Goal: Information Seeking & Learning: Learn about a topic

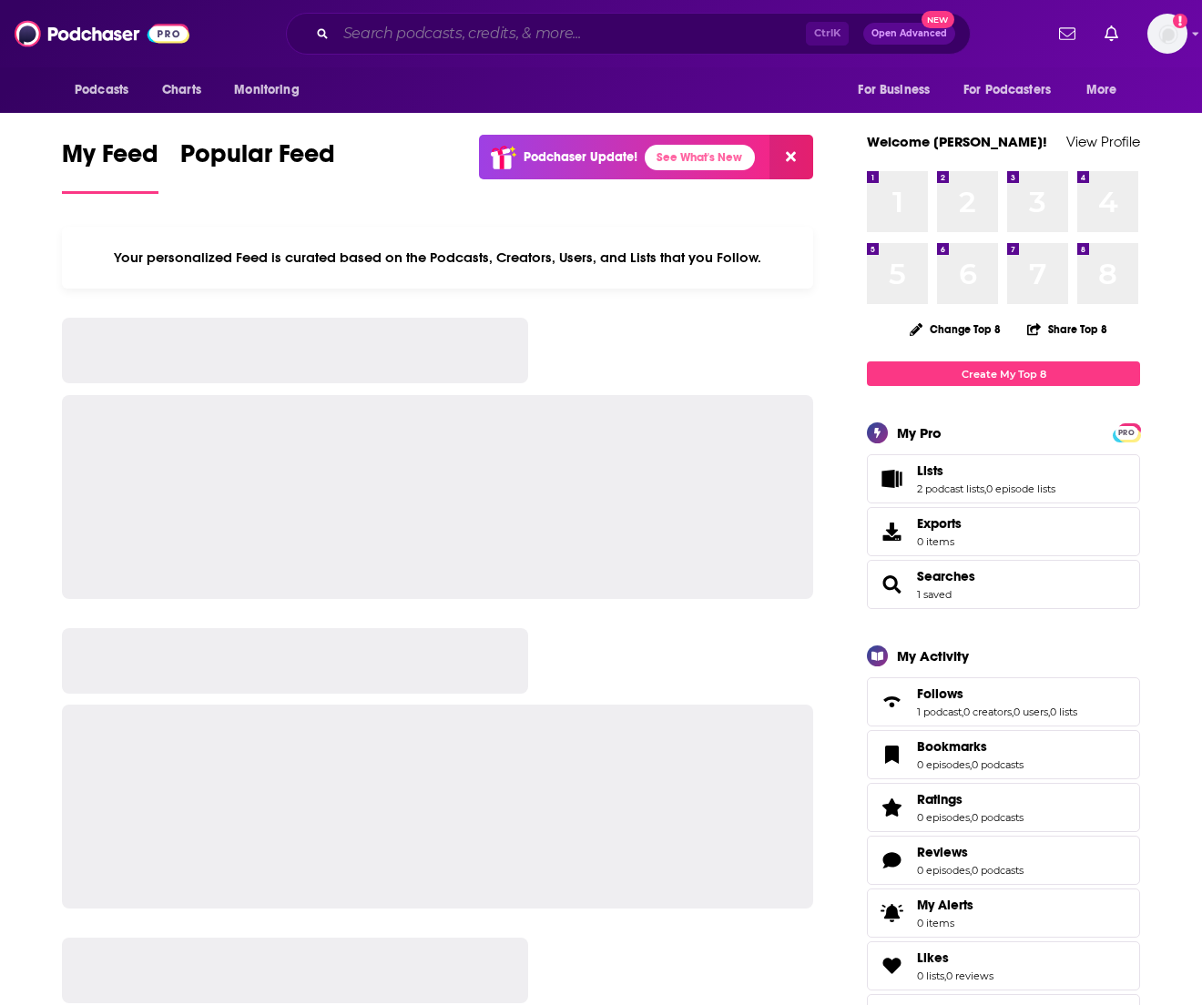
click at [548, 38] on input "Search podcasts, credits, & more..." at bounding box center [571, 33] width 470 height 29
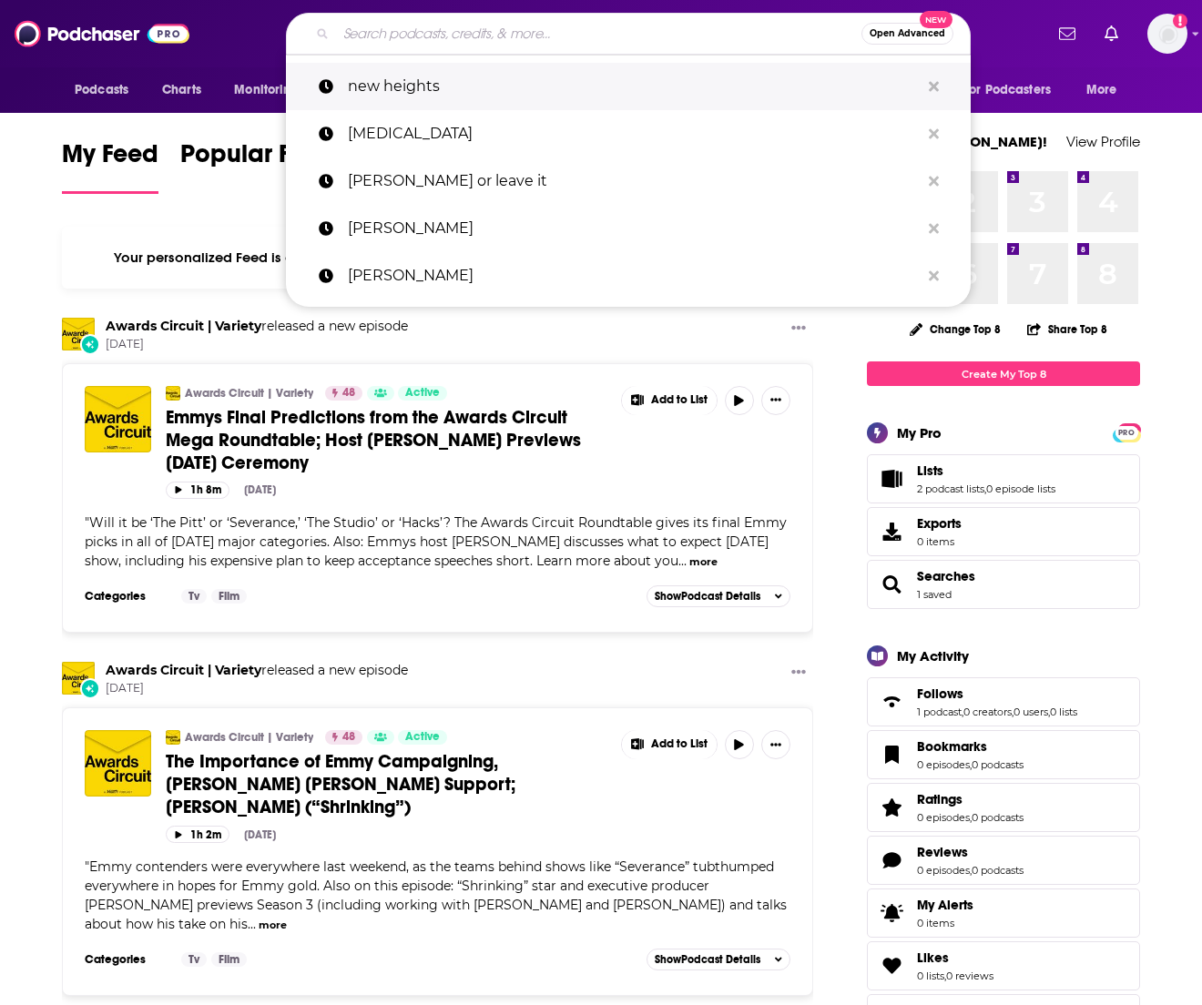
click at [405, 82] on p "new heights" at bounding box center [634, 86] width 572 height 47
type input "new heights"
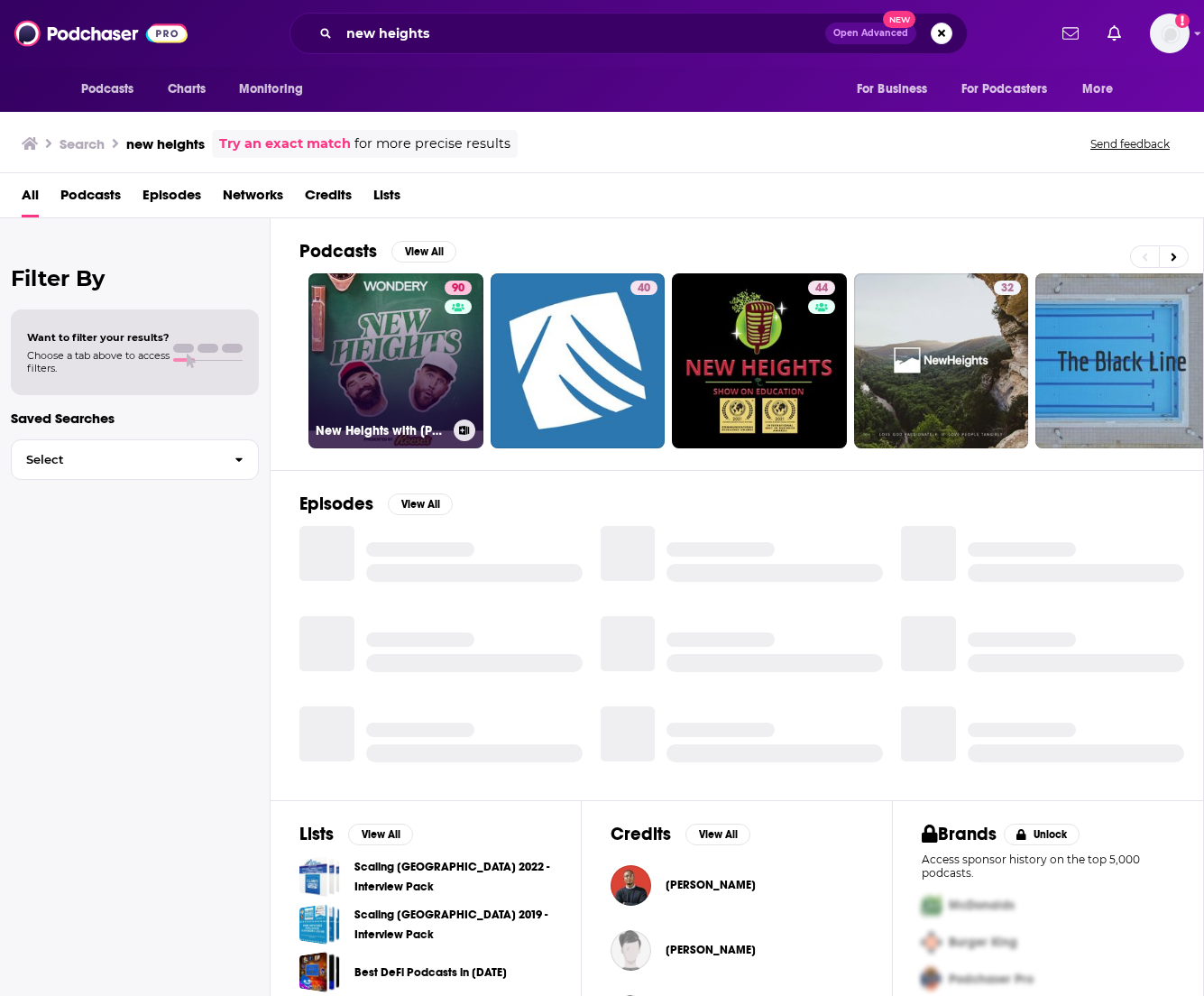
click at [389, 320] on link "90 [GEOGRAPHIC_DATA] with [PERSON_NAME] & [PERSON_NAME]" at bounding box center [395, 361] width 175 height 175
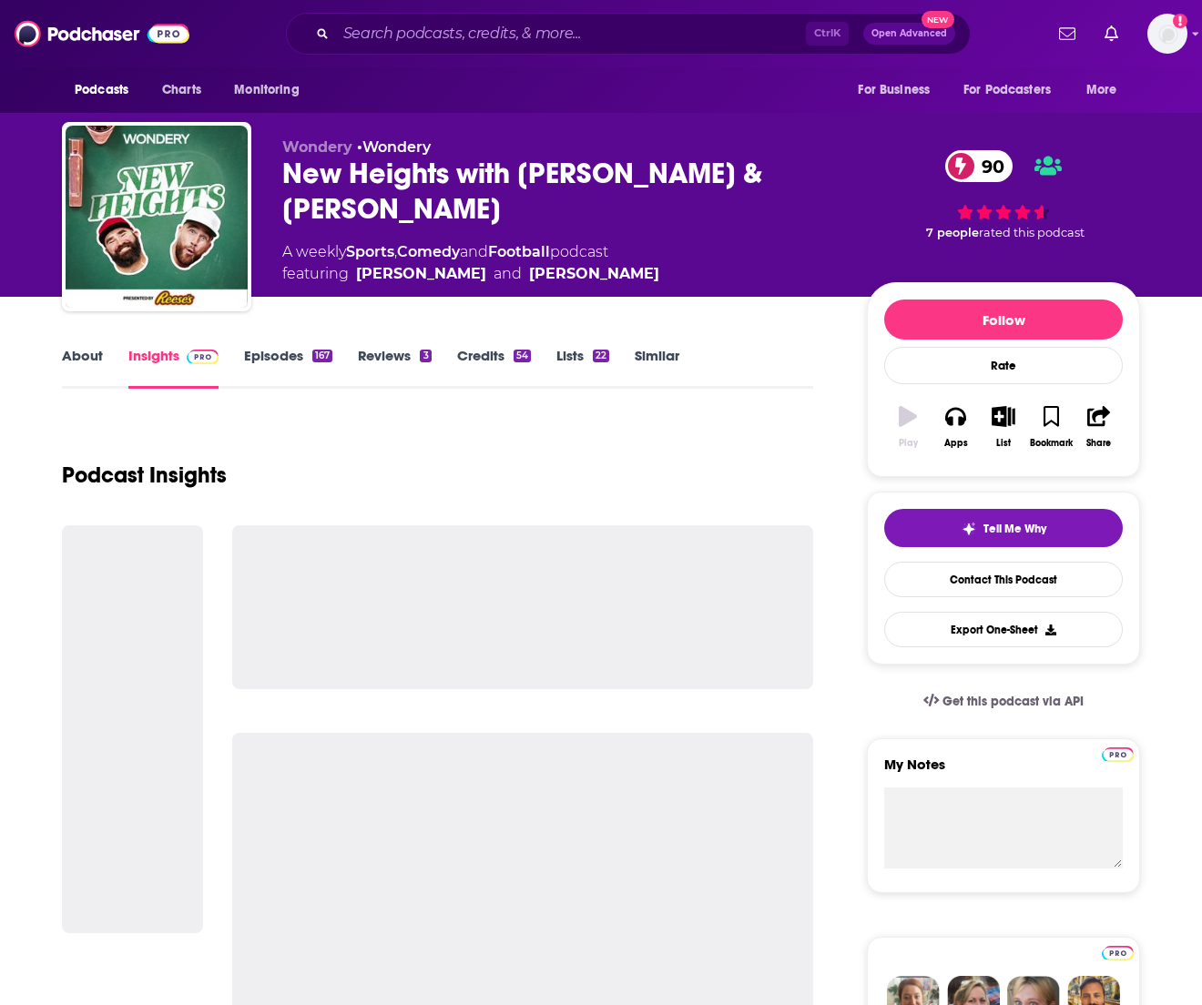
click at [468, 353] on link "Credits 54" at bounding box center [494, 368] width 74 height 42
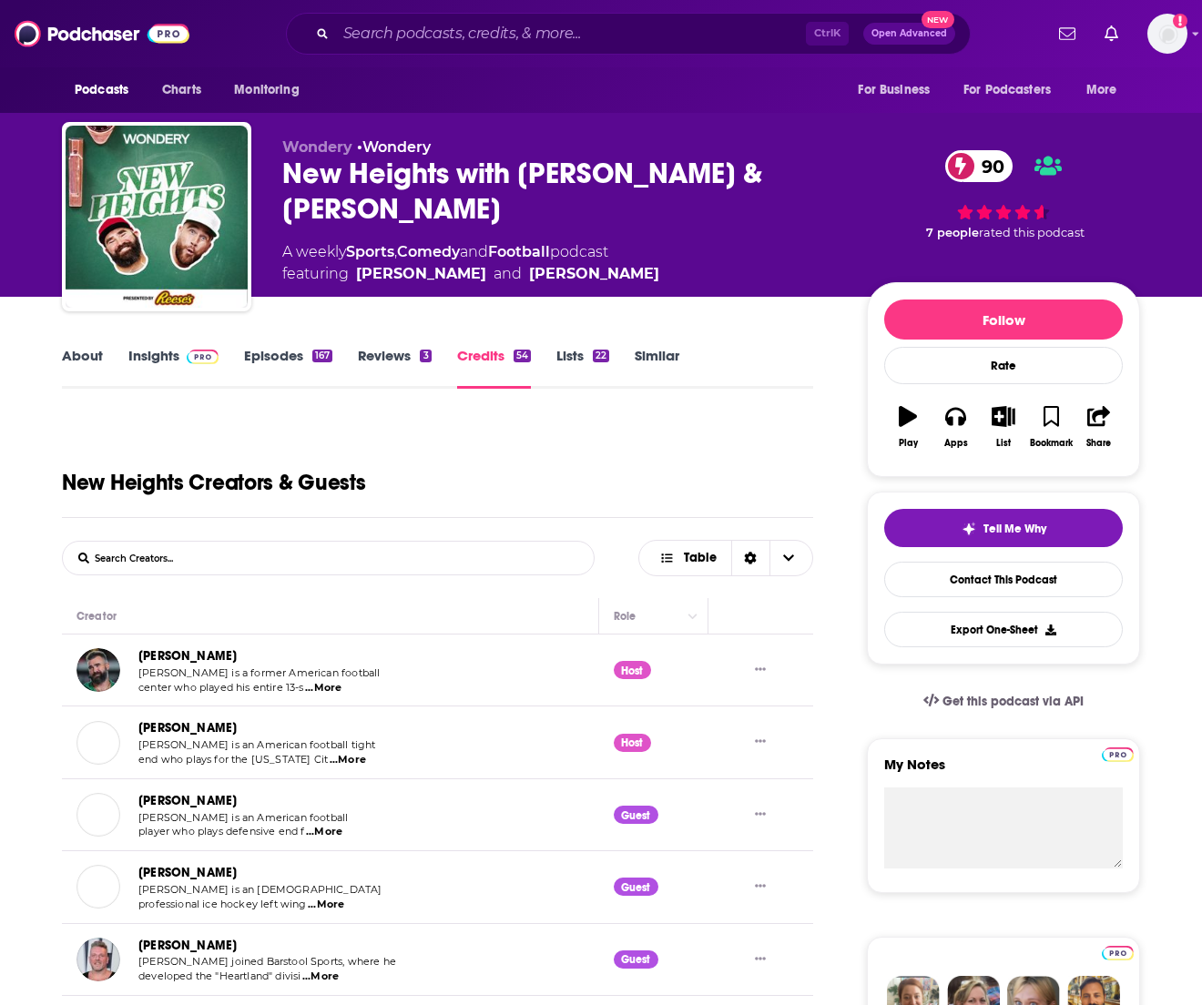
click at [309, 353] on link "Episodes 167" at bounding box center [288, 368] width 88 height 42
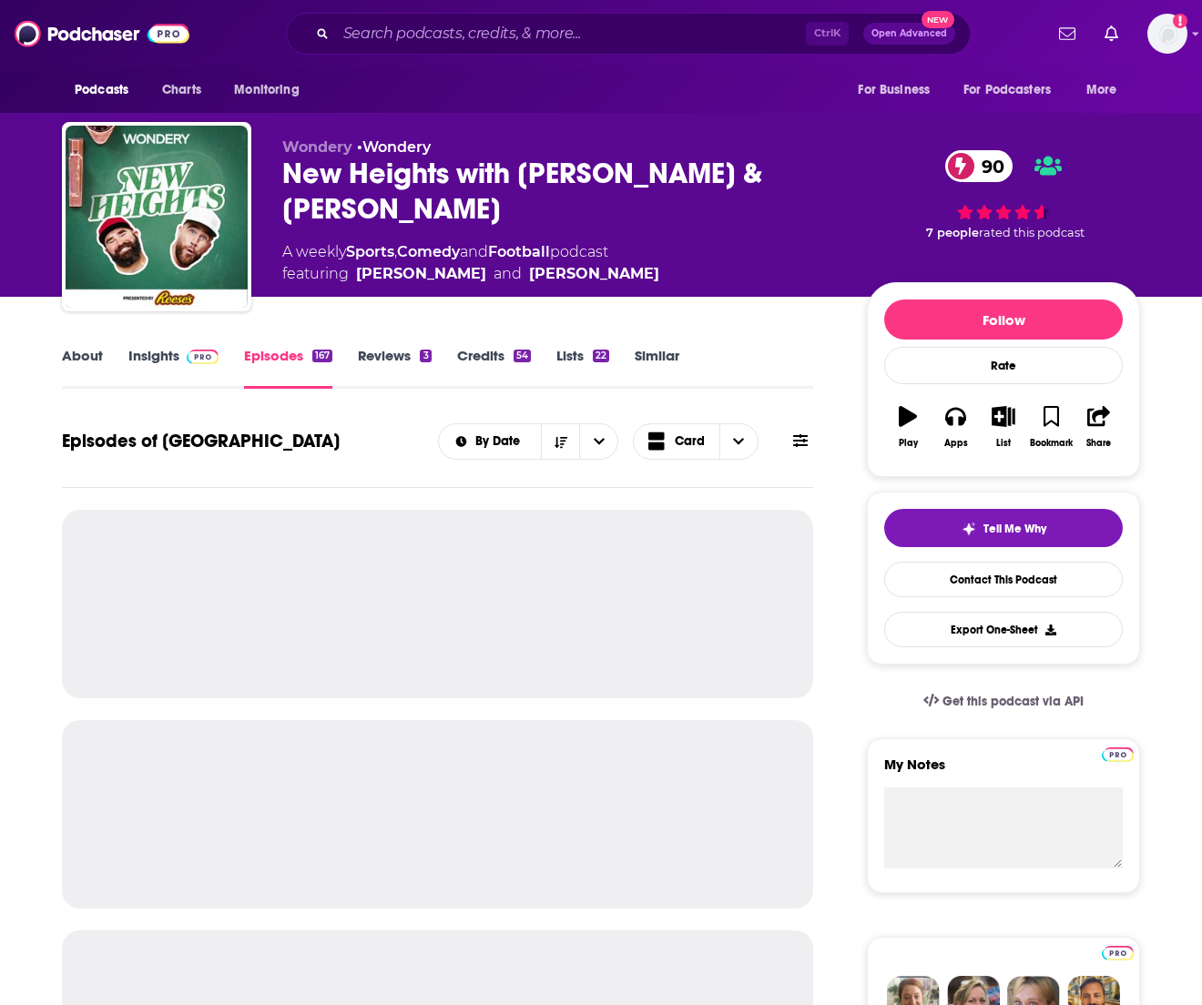
click at [162, 369] on link "Insights" at bounding box center [173, 368] width 90 height 42
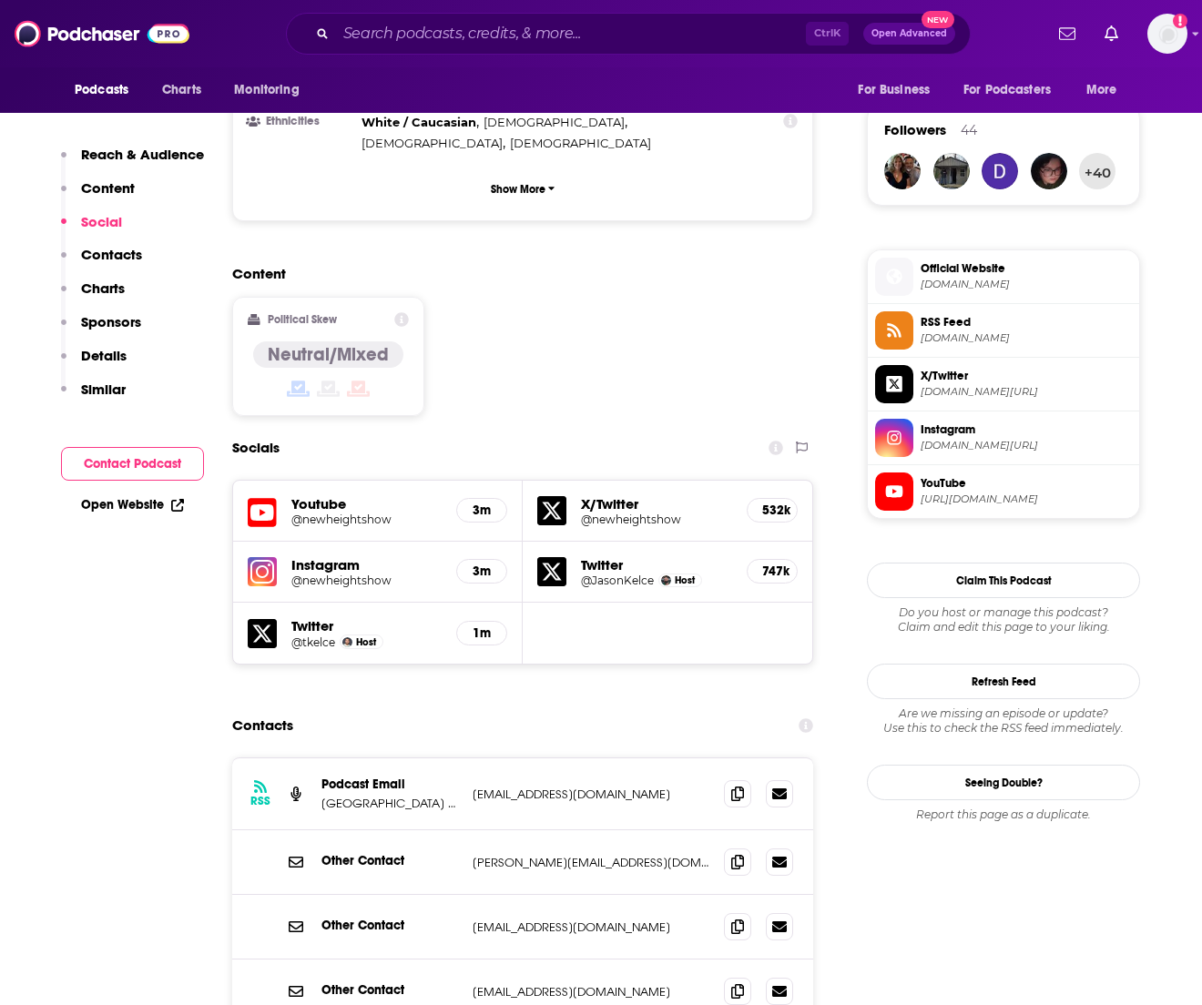
scroll to position [1457, 0]
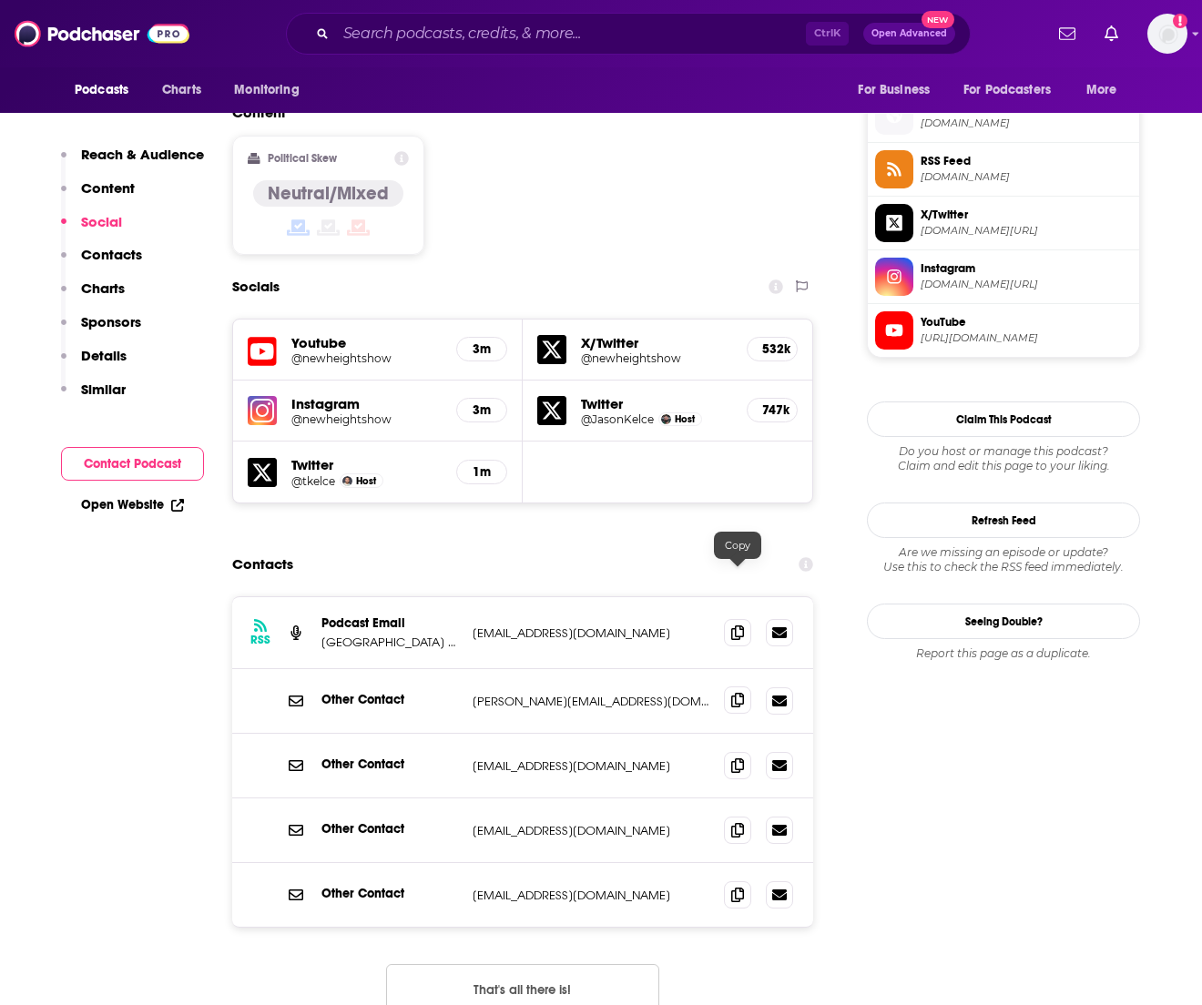
click at [743, 693] on icon at bounding box center [737, 700] width 13 height 15
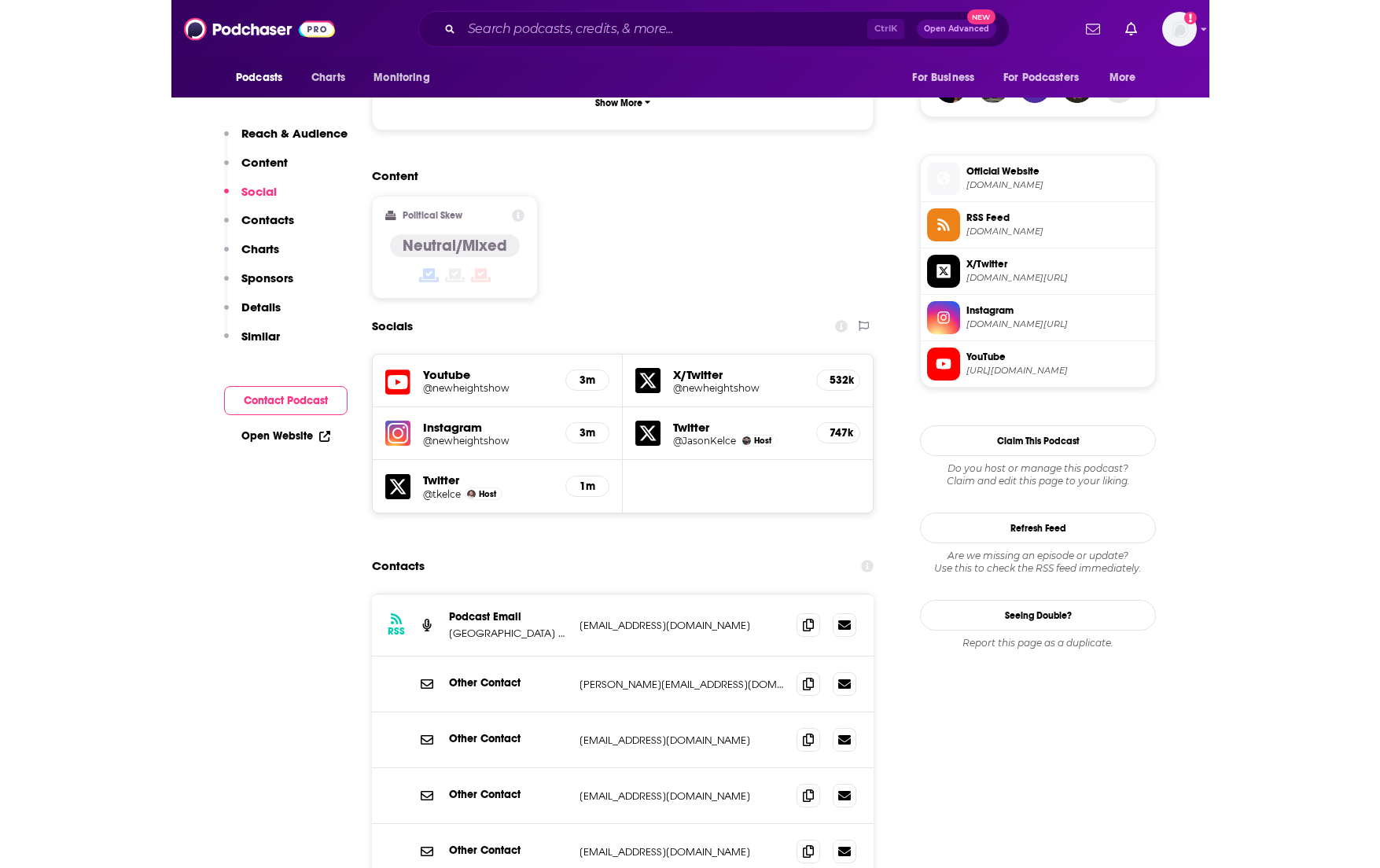
scroll to position [1337, 0]
